Goal: Check status

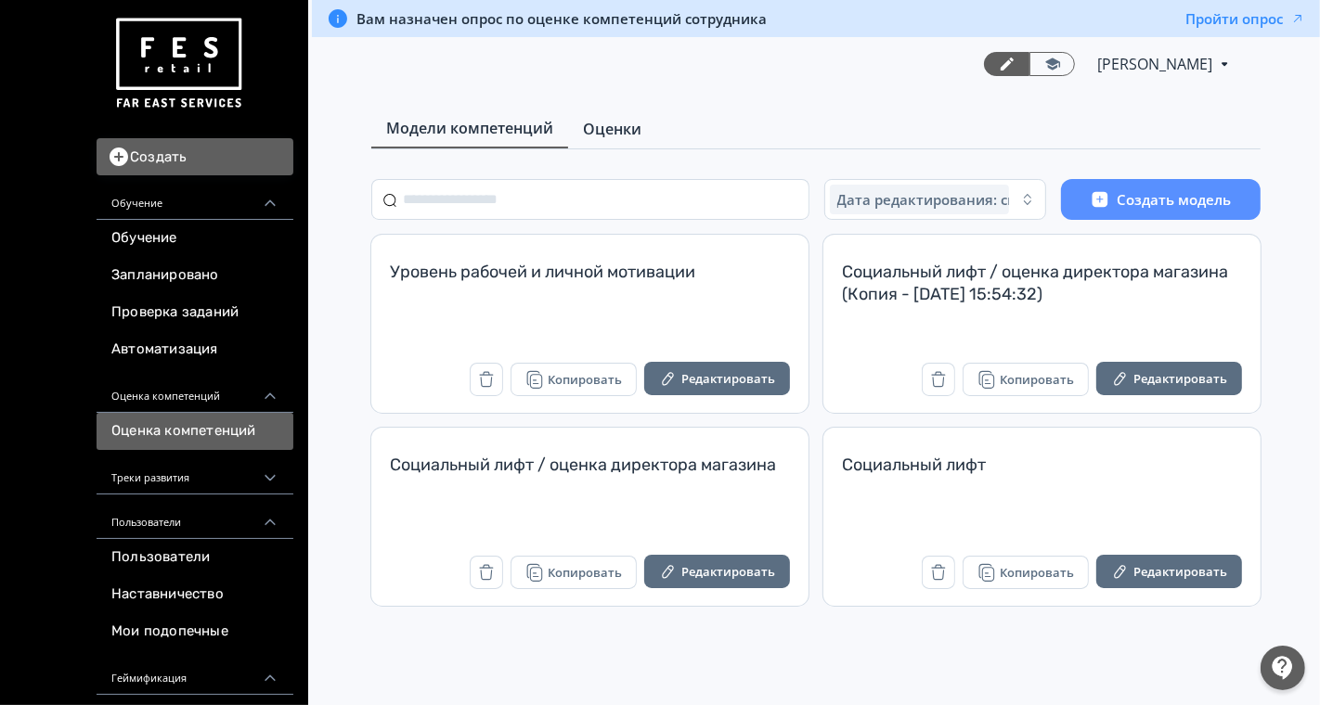
click at [609, 131] on span "Оценки" at bounding box center [612, 129] width 58 height 22
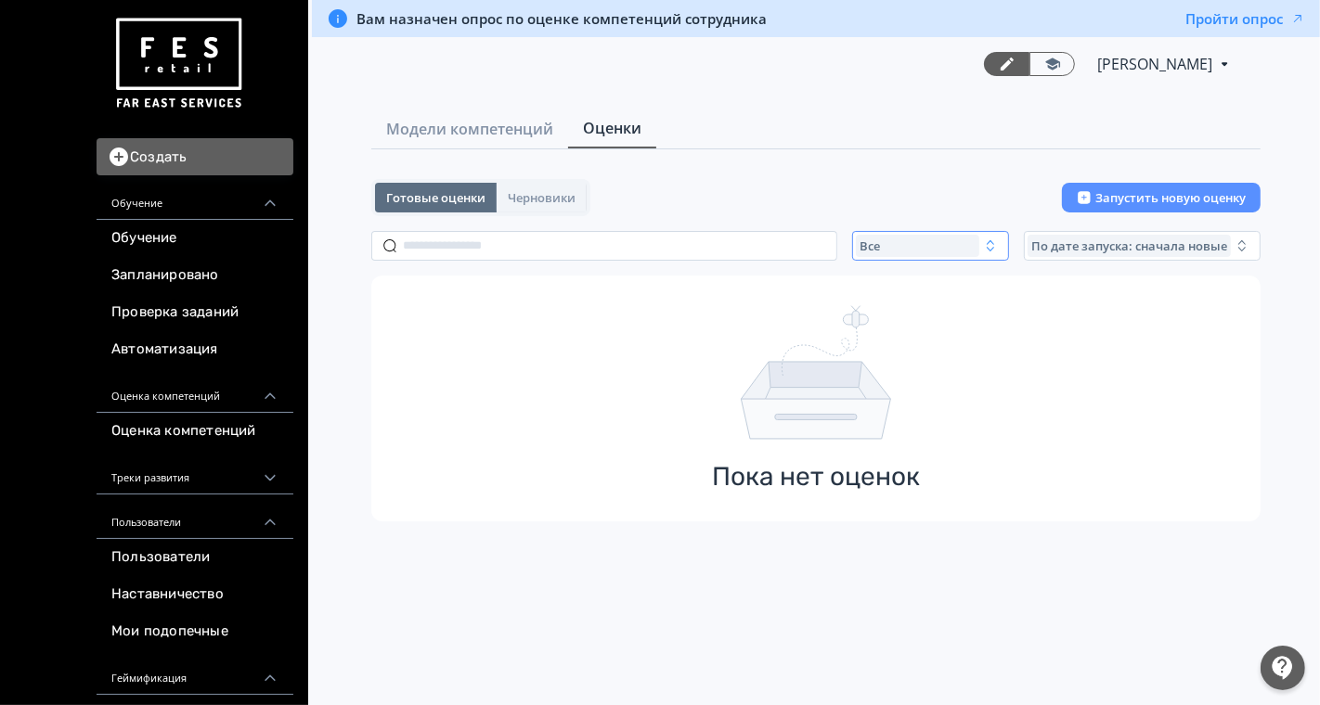
click at [872, 235] on div "Все" at bounding box center [917, 246] width 123 height 22
click at [896, 320] on span "Активные" at bounding box center [910, 322] width 68 height 19
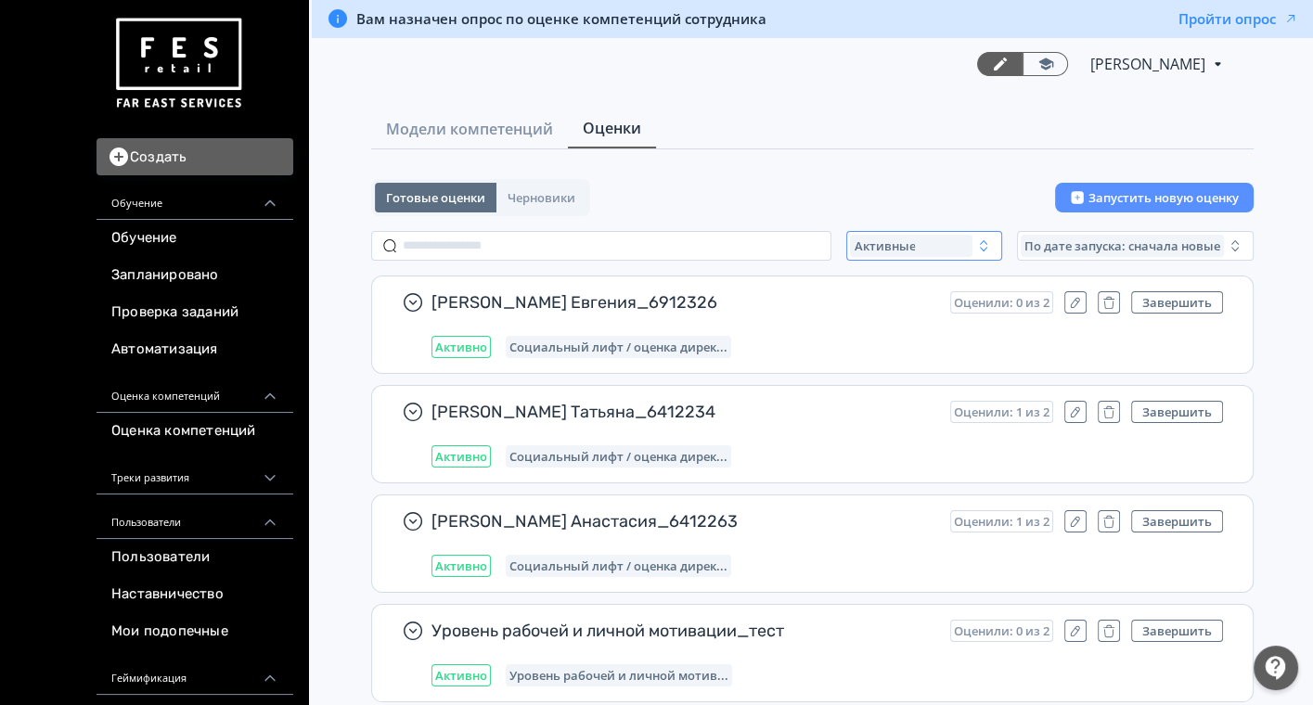
click at [917, 241] on div "Активные" at bounding box center [911, 246] width 123 height 22
click at [892, 279] on span "Все" at bounding box center [882, 288] width 23 height 19
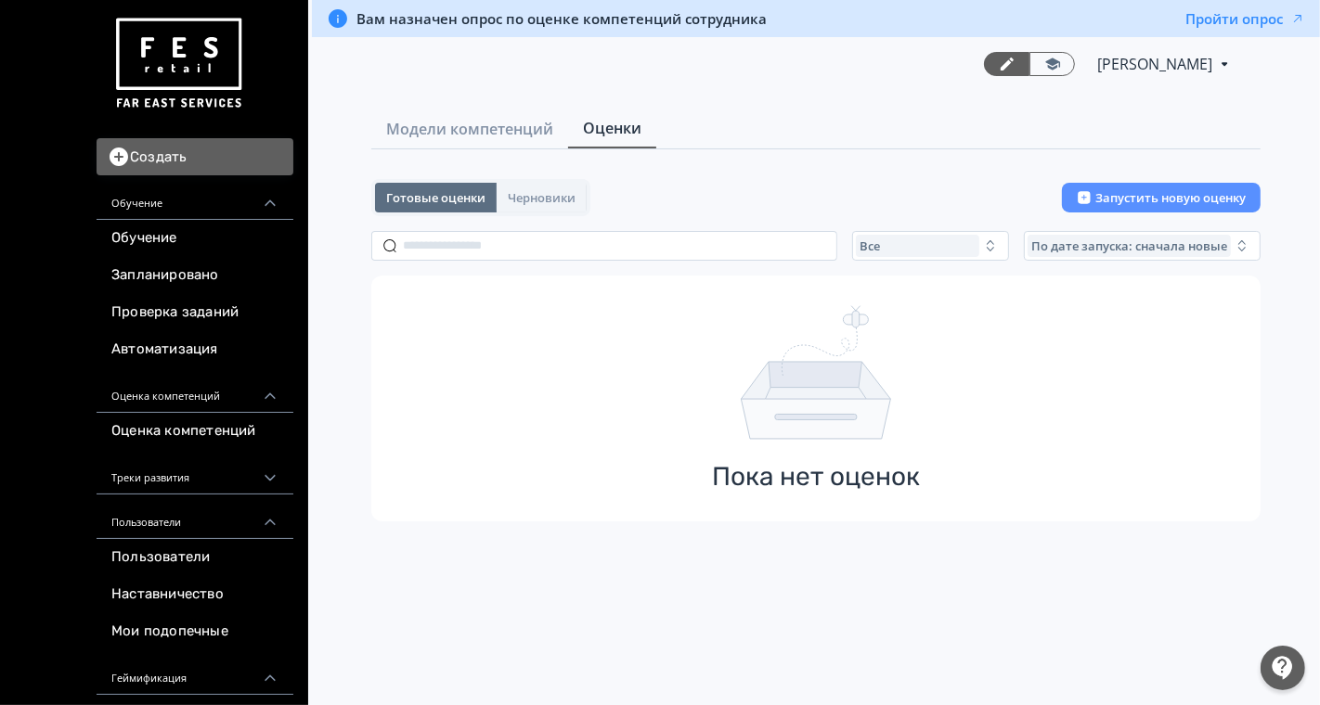
click at [452, 264] on div "Готовые оценки Черновики Запустить новую оценку Все По дате запуска: сначала но…" at bounding box center [815, 350] width 889 height 342
click at [460, 236] on input "text" at bounding box center [604, 246] width 466 height 30
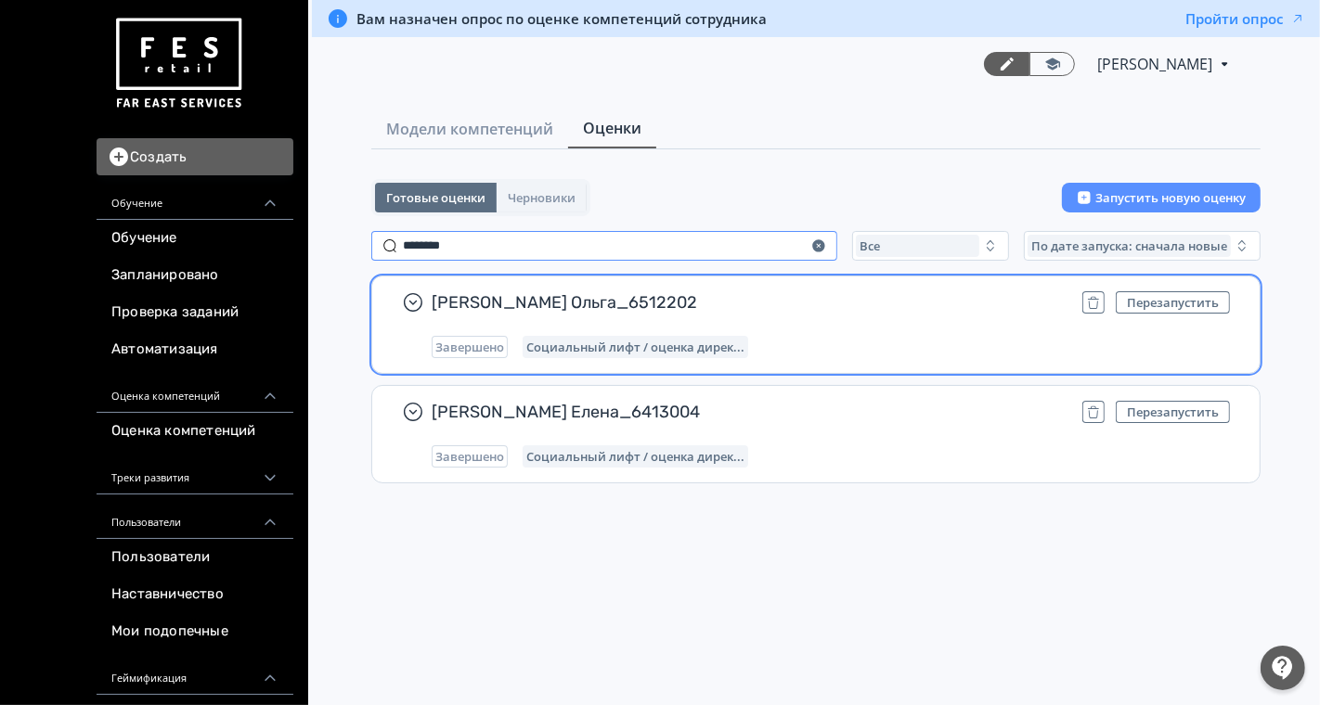
type input "********"
click at [835, 336] on div "Завершено Социальный лифт / оценка дирек..." at bounding box center [831, 347] width 798 height 22
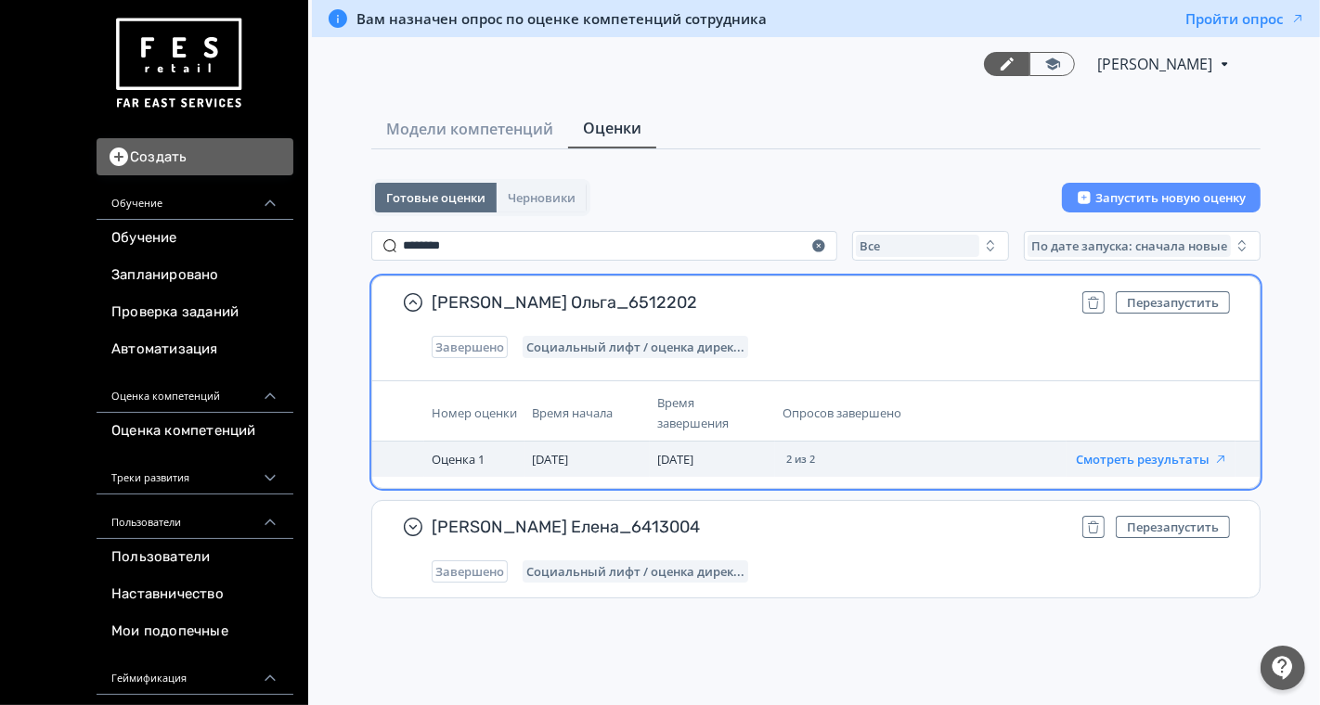
click at [1116, 453] on button "Смотреть результаты" at bounding box center [1152, 459] width 152 height 15
